Goal: Task Accomplishment & Management: Manage account settings

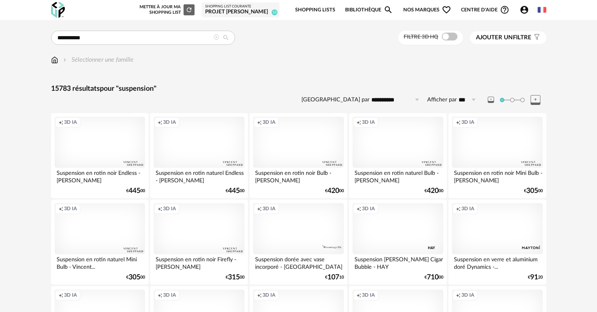
scroll to position [1582, 0]
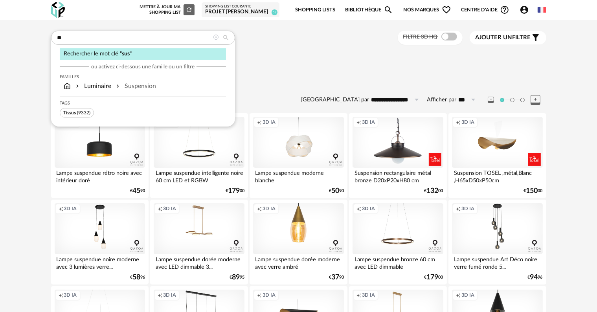
type input "*"
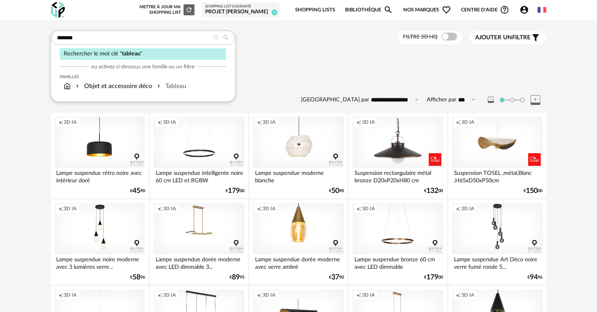
type input "*******"
type input "**********"
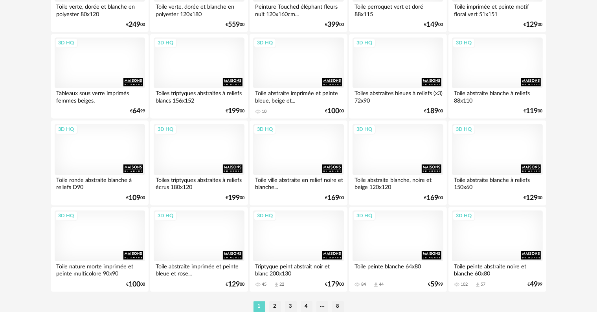
scroll to position [1582, 0]
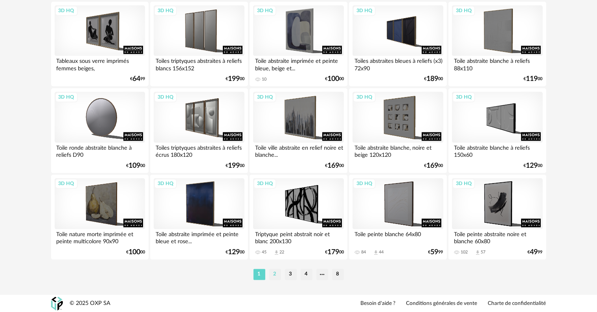
click at [276, 274] on li "2" at bounding box center [275, 274] width 12 height 11
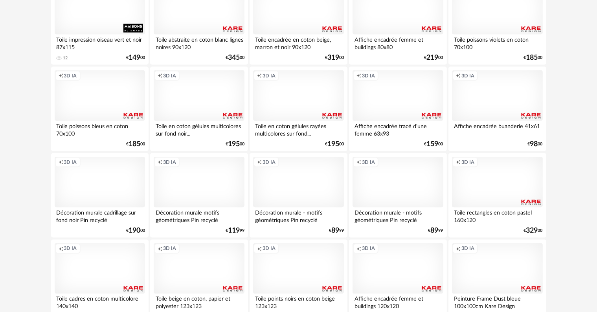
scroll to position [1218, 0]
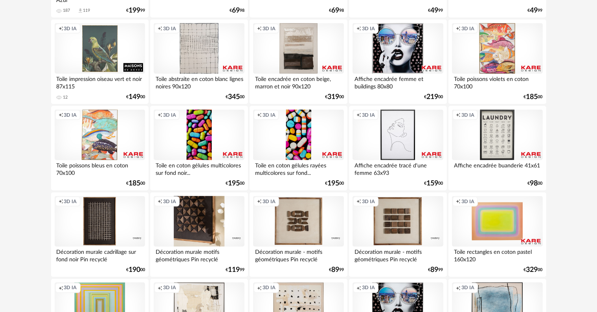
click at [196, 233] on div "Creation icon 3D IA" at bounding box center [199, 221] width 90 height 51
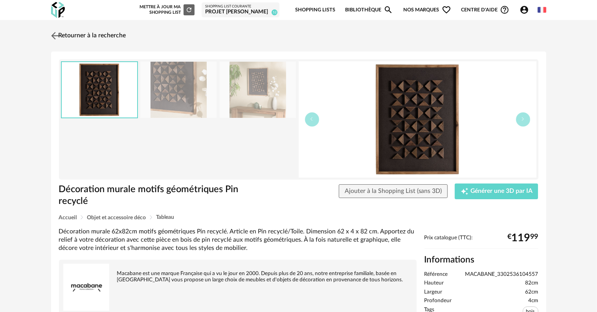
click at [102, 35] on link "Retourner à la recherche" at bounding box center [87, 35] width 77 height 17
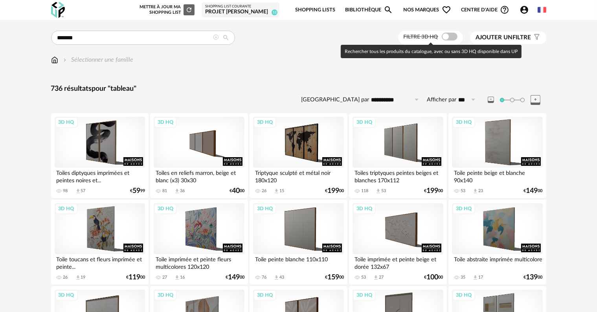
click at [457, 39] on label "Filtre 3D HQ" at bounding box center [432, 36] width 56 height 7
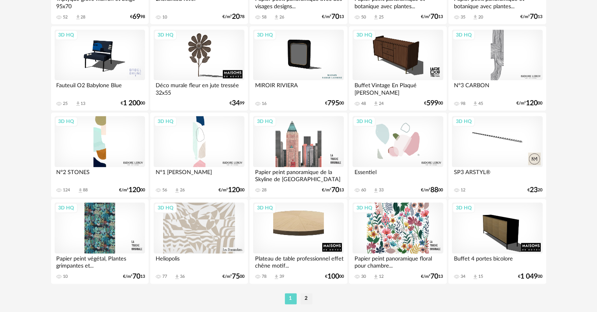
scroll to position [1582, 0]
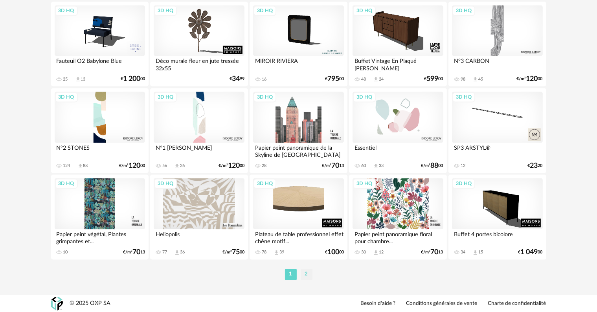
click at [310, 276] on li "2" at bounding box center [307, 274] width 12 height 11
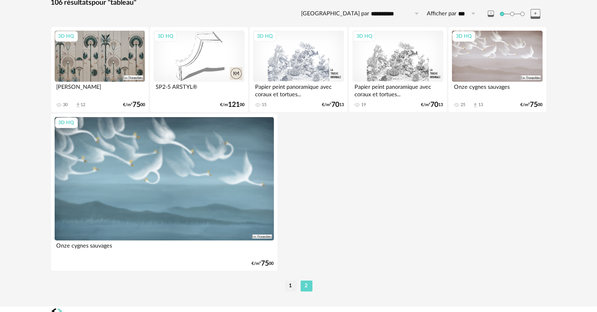
scroll to position [97, 0]
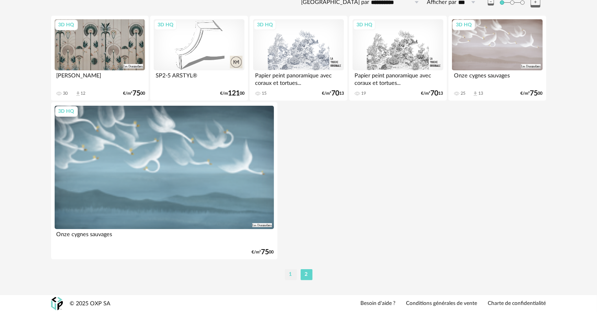
click at [289, 274] on li "1" at bounding box center [291, 274] width 12 height 11
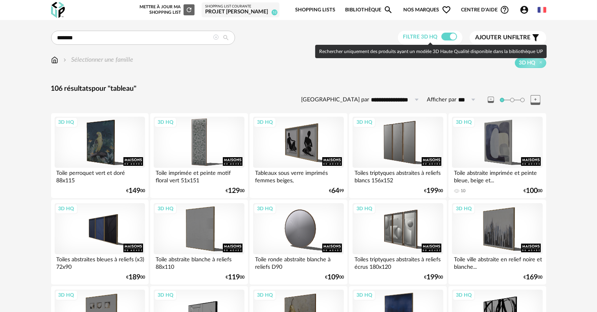
click at [442, 37] on span at bounding box center [449, 37] width 16 height 8
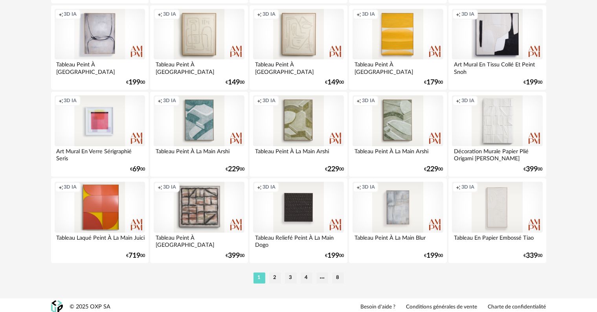
scroll to position [1582, 0]
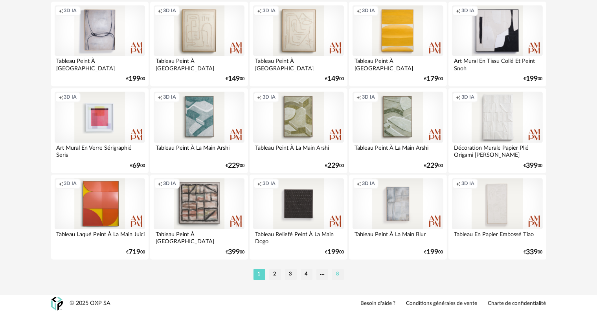
click at [336, 274] on li "8" at bounding box center [338, 274] width 12 height 11
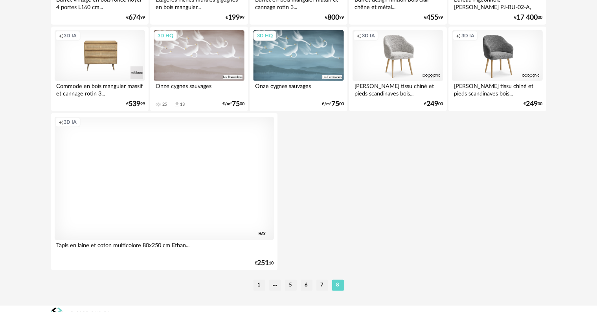
scroll to position [617, 0]
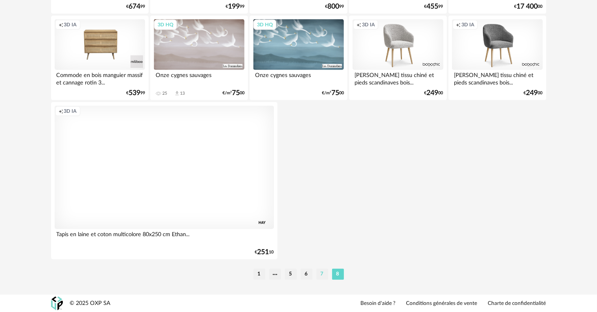
click at [319, 274] on li "7" at bounding box center [322, 274] width 12 height 11
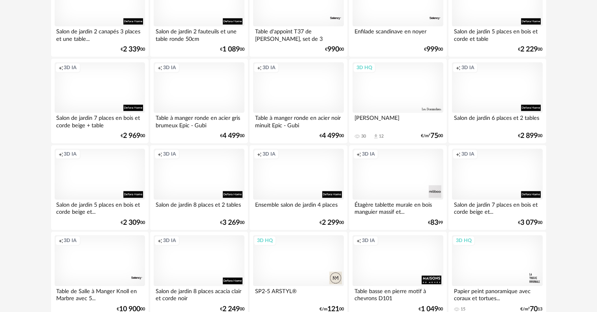
scroll to position [1582, 0]
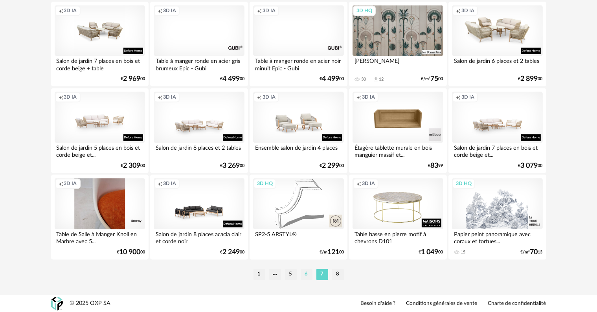
click at [305, 274] on li "6" at bounding box center [307, 274] width 12 height 11
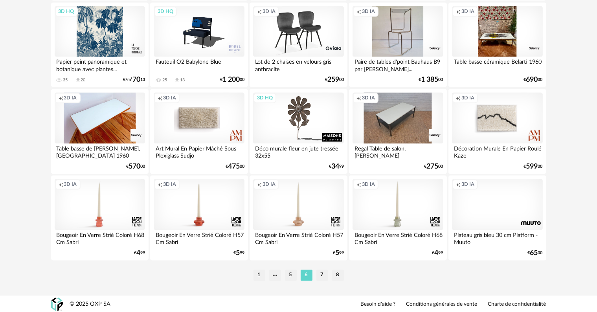
scroll to position [1582, 0]
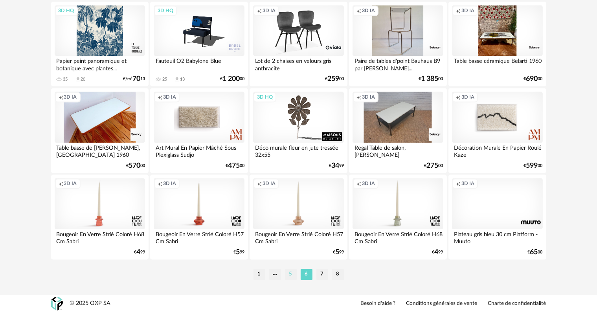
click at [290, 273] on li "5" at bounding box center [291, 274] width 12 height 11
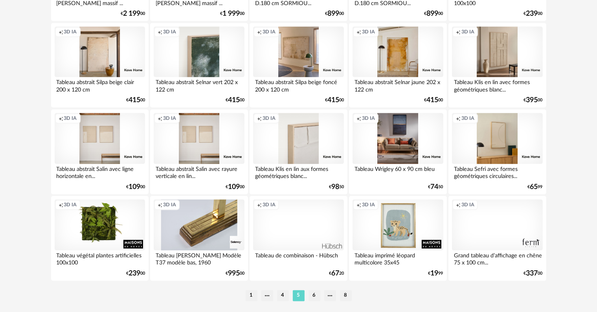
scroll to position [1582, 0]
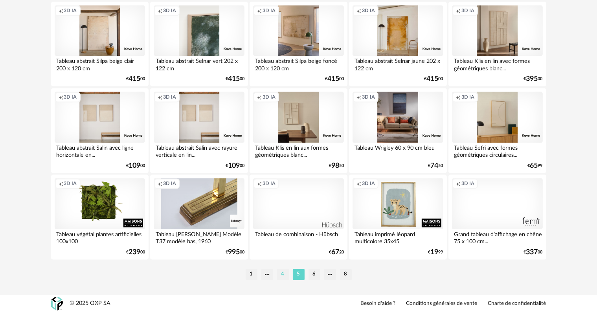
click at [281, 275] on li "4" at bounding box center [283, 274] width 12 height 11
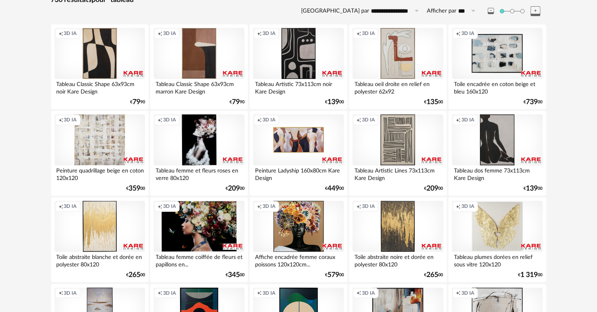
scroll to position [50, 0]
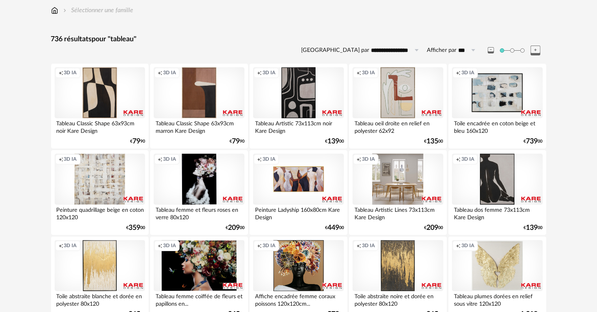
click at [396, 183] on div "Creation icon 3D IA" at bounding box center [398, 179] width 90 height 51
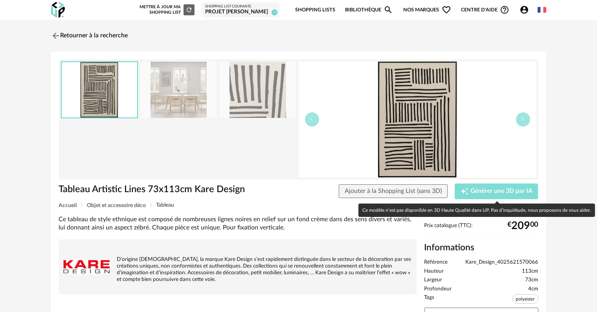
click at [486, 192] on span "Générer une 3D par IA" at bounding box center [501, 191] width 62 height 6
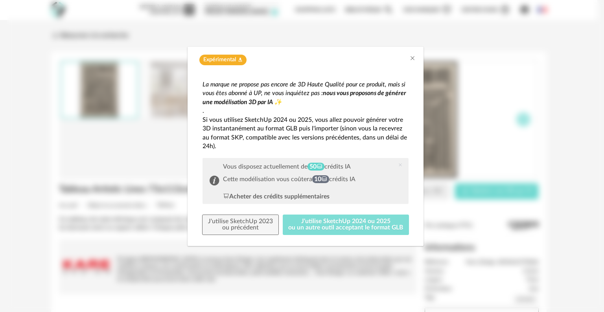
click at [359, 229] on button "J'utilise SketchUp 2024 ou 2025 ou un autre outil acceptant le format GLB" at bounding box center [346, 225] width 127 height 20
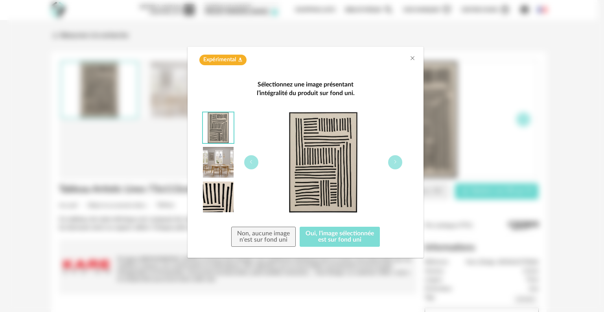
click at [314, 235] on button "Oui, l'image sélectionnée est sur fond uni" at bounding box center [340, 237] width 80 height 20
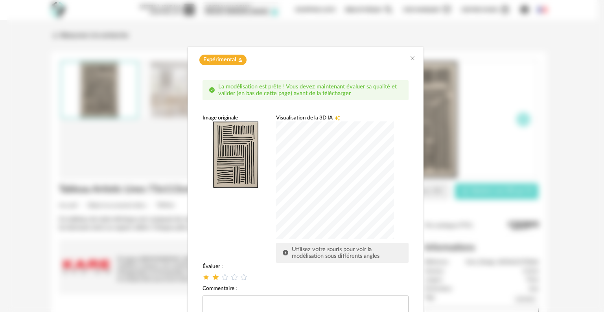
click at [211, 278] on icon "dialog" at bounding box center [215, 277] width 8 height 8
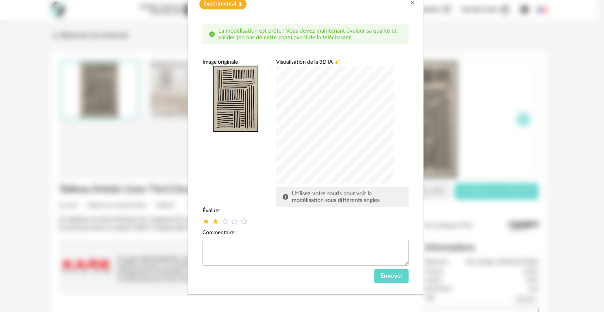
scroll to position [57, 0]
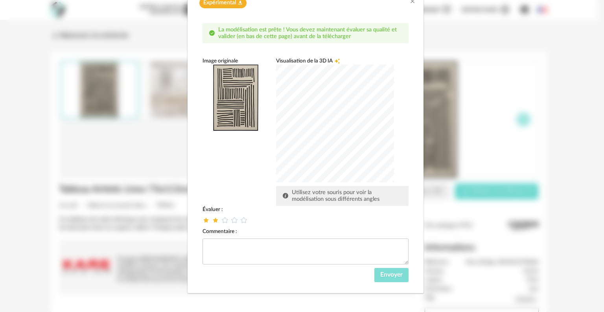
click at [380, 277] on span "Envoyer" at bounding box center [391, 275] width 22 height 6
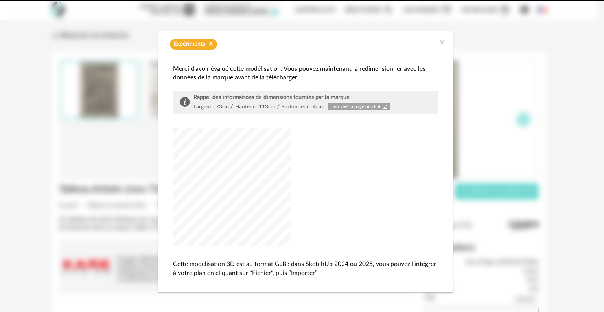
scroll to position [15, 0]
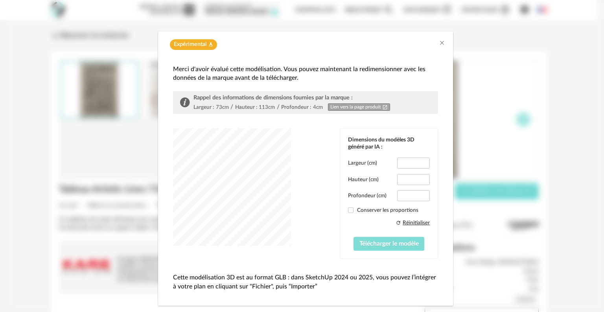
click at [402, 241] on span "Télécharger le modèle" at bounding box center [388, 244] width 59 height 6
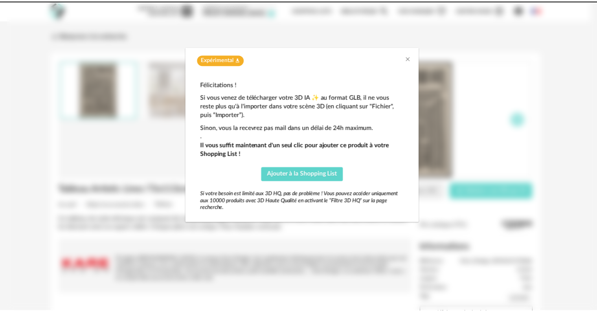
scroll to position [0, 0]
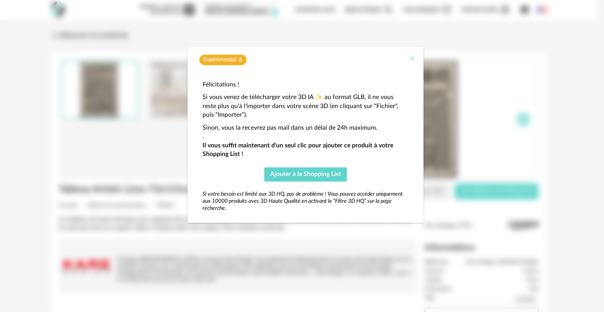
click at [415, 61] on button "Close" at bounding box center [412, 59] width 6 height 8
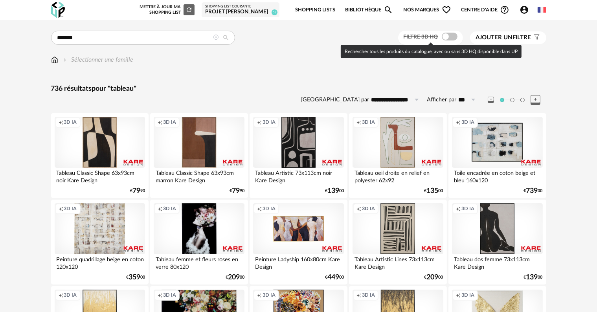
click at [450, 35] on span at bounding box center [450, 37] width 16 height 8
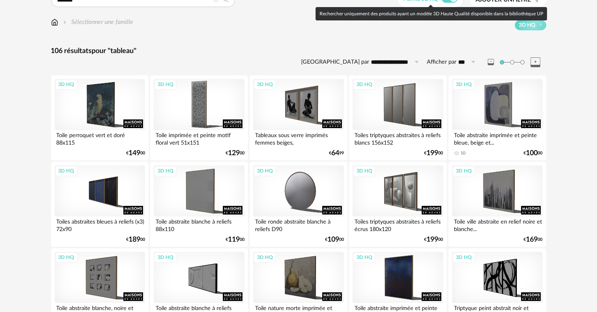
scroll to position [39, 0]
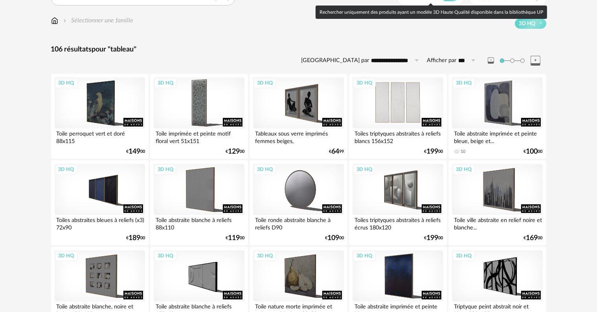
click at [410, 110] on div "3D HQ" at bounding box center [398, 102] width 90 height 51
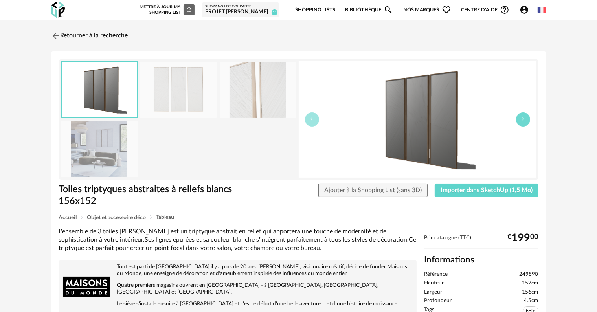
click at [520, 121] on button "button" at bounding box center [523, 119] width 14 height 14
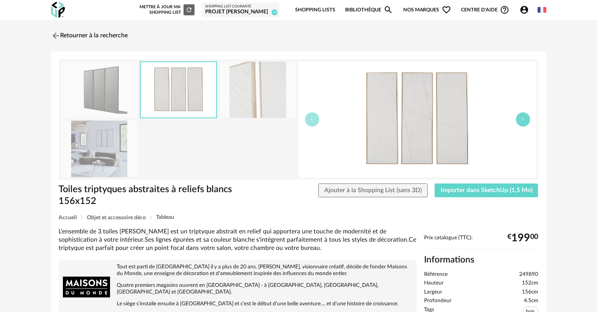
click at [520, 121] on button "button" at bounding box center [523, 119] width 14 height 14
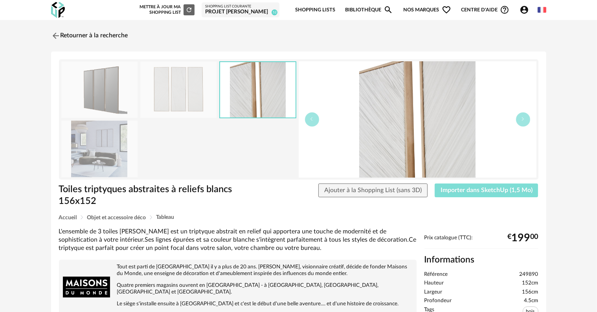
click at [470, 192] on span "Importer dans SketchUp (1,5 Mo)" at bounding box center [487, 190] width 92 height 6
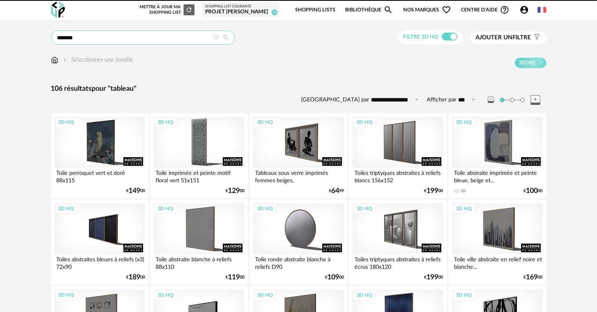
click at [136, 31] on input "*******" at bounding box center [143, 38] width 184 height 14
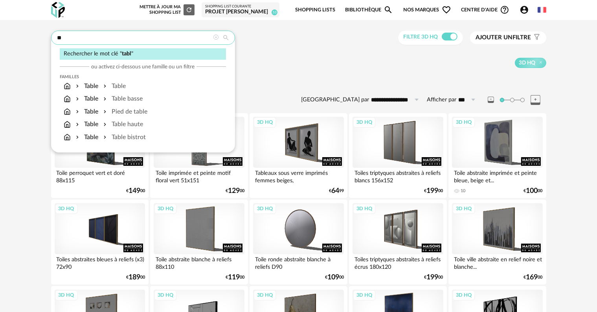
type input "*"
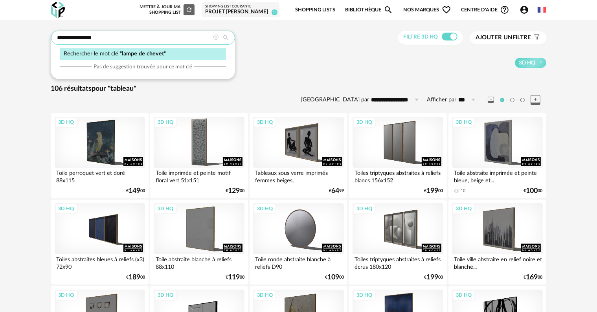
type input "**********"
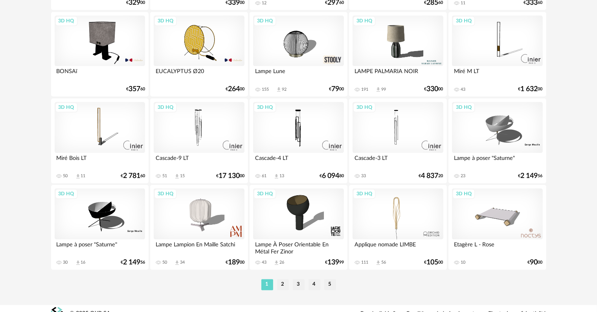
scroll to position [1582, 0]
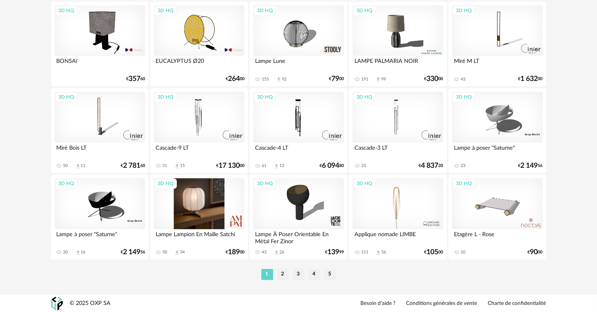
click at [200, 216] on div "3D HQ" at bounding box center [199, 203] width 90 height 51
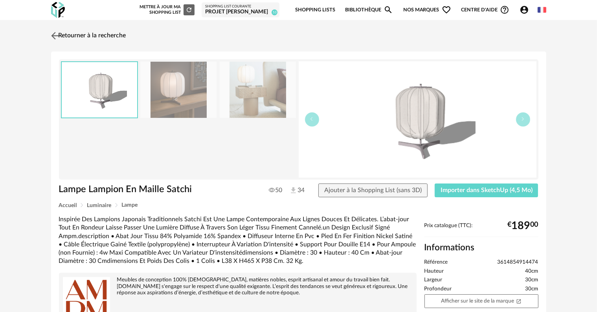
click at [60, 36] on img at bounding box center [54, 35] width 11 height 11
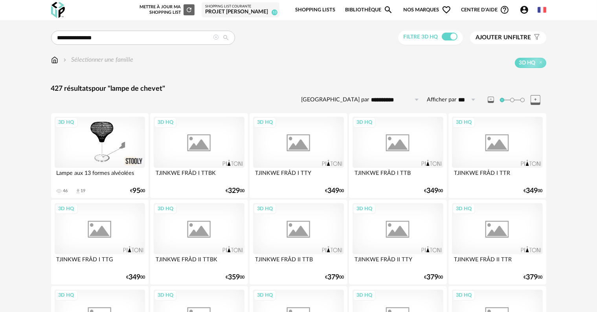
scroll to position [1582, 0]
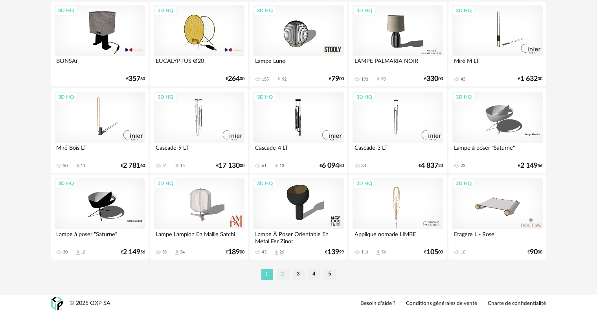
click at [281, 273] on li "2" at bounding box center [283, 274] width 12 height 11
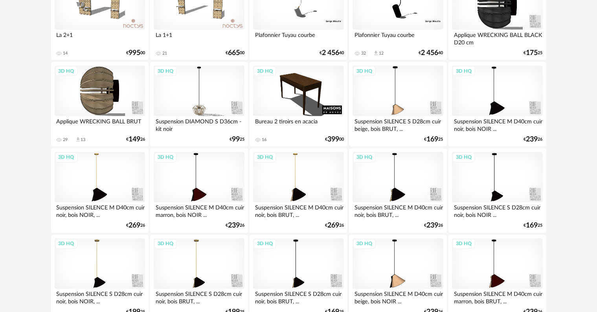
scroll to position [1347, 0]
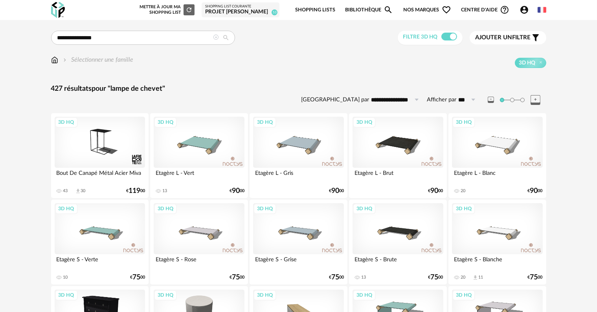
click at [524, 9] on icon "Account Circle icon" at bounding box center [524, 9] width 9 height 9
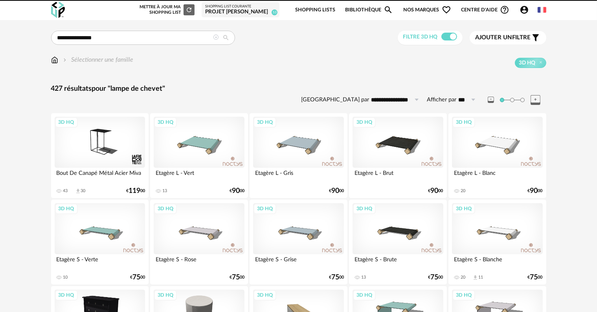
click at [522, 11] on icon "Account Circle icon" at bounding box center [524, 10] width 8 height 8
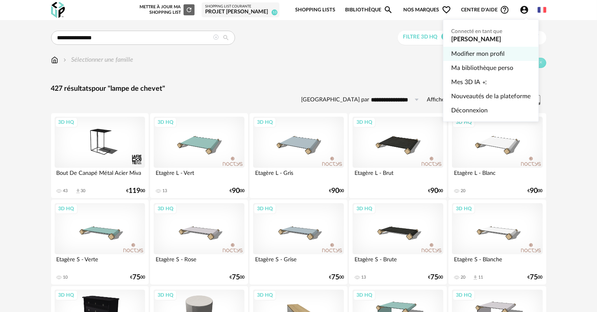
click at [465, 55] on link "Modifier mon profil" at bounding box center [490, 54] width 79 height 14
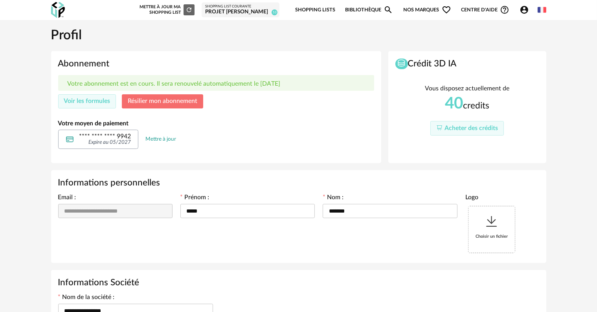
click at [167, 101] on span "Résilier mon abonnement" at bounding box center [163, 101] width 70 height 6
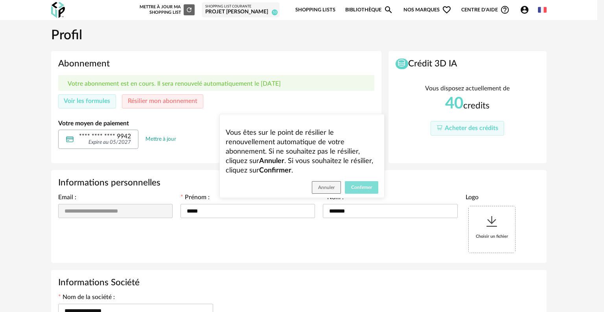
click at [363, 186] on span "Confirmer" at bounding box center [361, 187] width 21 height 5
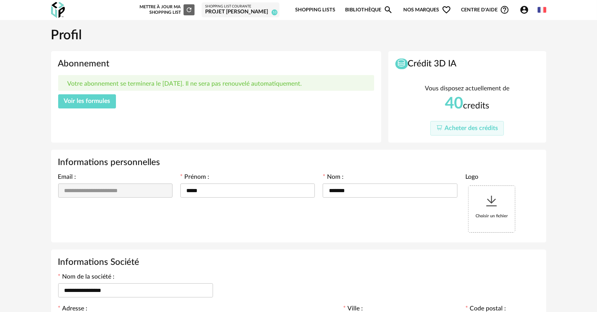
click at [107, 101] on span "Voir les formules" at bounding box center [87, 101] width 46 height 6
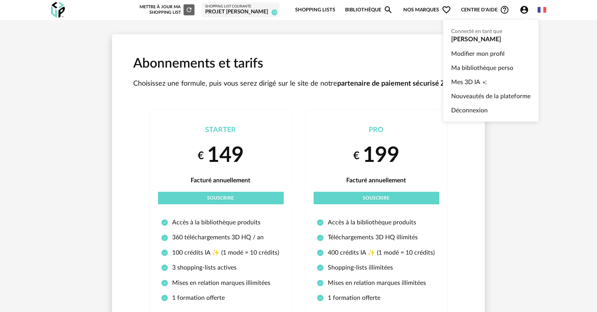
click at [524, 9] on icon "Account Circle icon" at bounding box center [524, 9] width 9 height 9
click at [473, 53] on link "Modifier mon profil" at bounding box center [490, 54] width 79 height 14
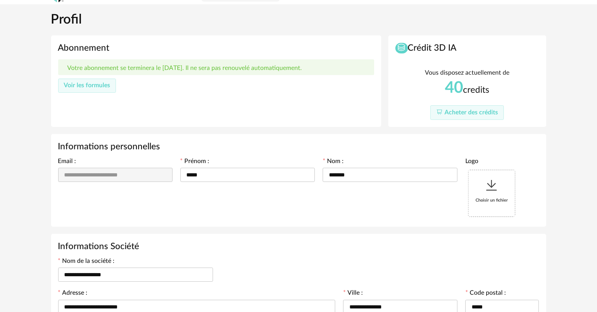
scroll to position [16, 0]
click at [111, 92] on button "Voir les formules" at bounding box center [87, 86] width 58 height 14
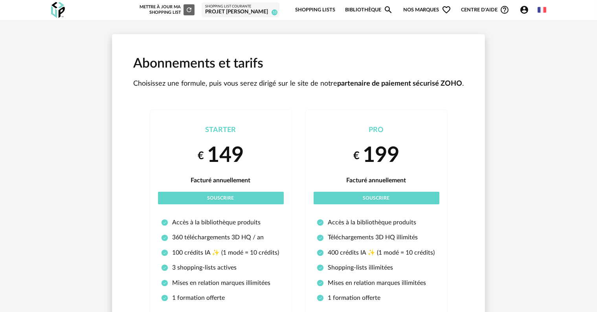
click at [325, 6] on link "Shopping Lists" at bounding box center [315, 10] width 40 height 18
